Goal: Entertainment & Leisure: Consume media (video, audio)

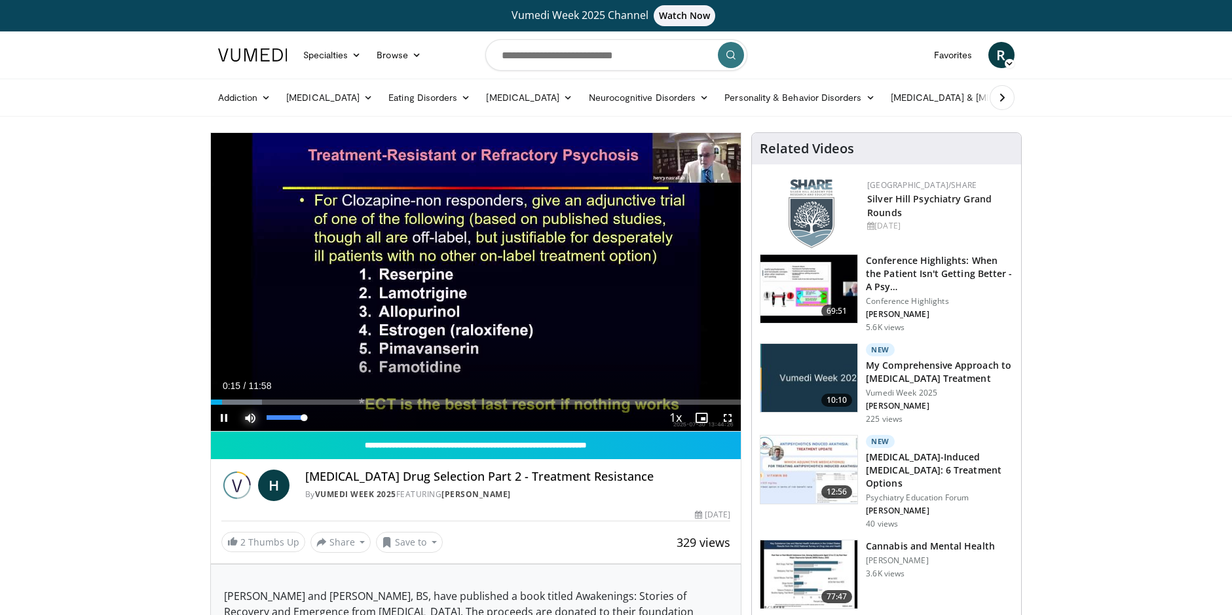
click at [254, 418] on span "Video Player" at bounding box center [250, 418] width 26 height 26
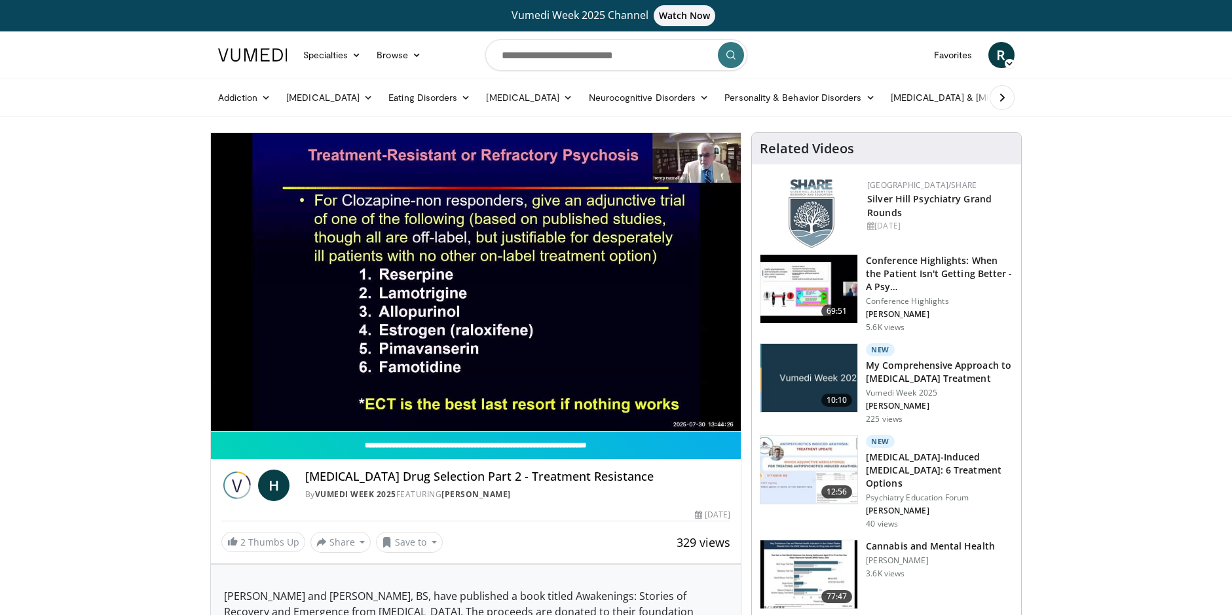
click at [254, 418] on div "10 seconds Tap to unmute" at bounding box center [476, 282] width 531 height 298
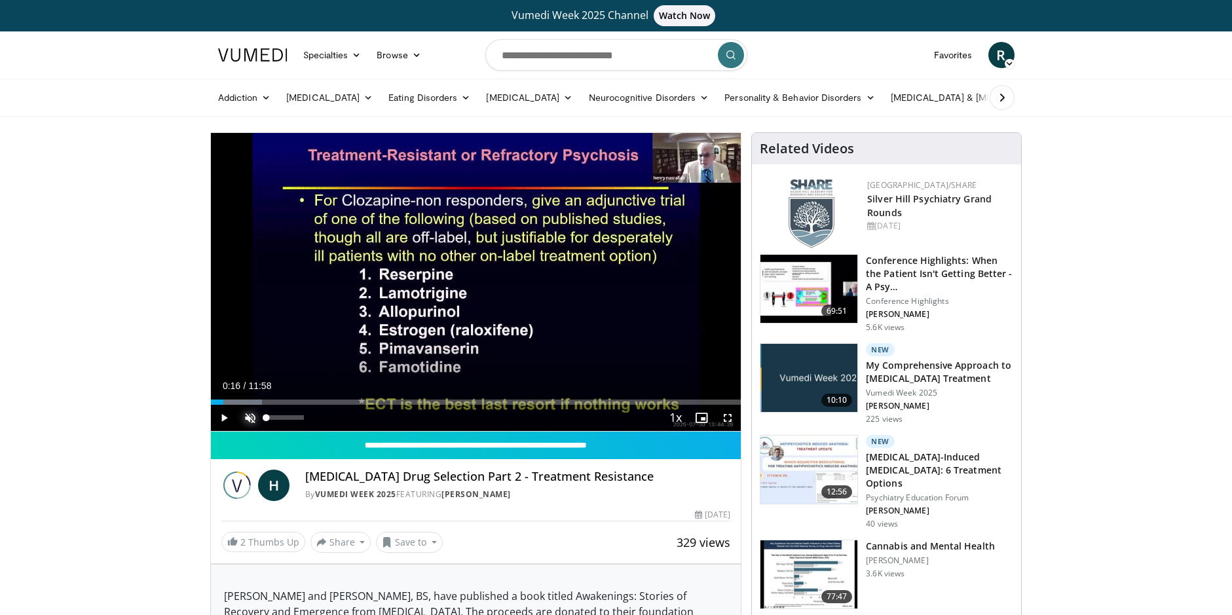
click at [254, 418] on span "Video Player" at bounding box center [250, 418] width 26 height 26
click at [224, 418] on span "Video Player" at bounding box center [224, 418] width 26 height 26
